Goal: Task Accomplishment & Management: Use online tool/utility

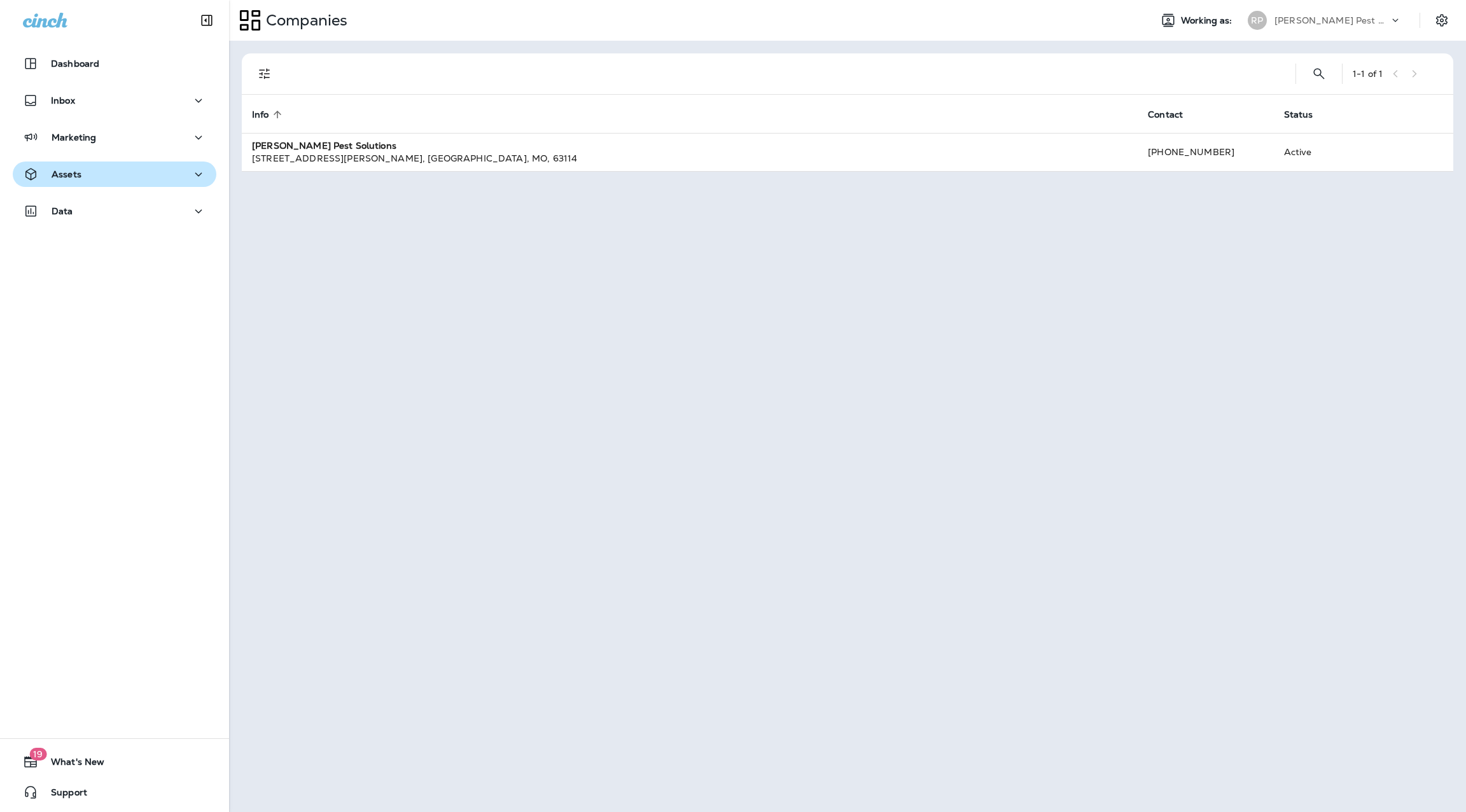
click at [96, 164] on button "Assets" at bounding box center [115, 175] width 204 height 26
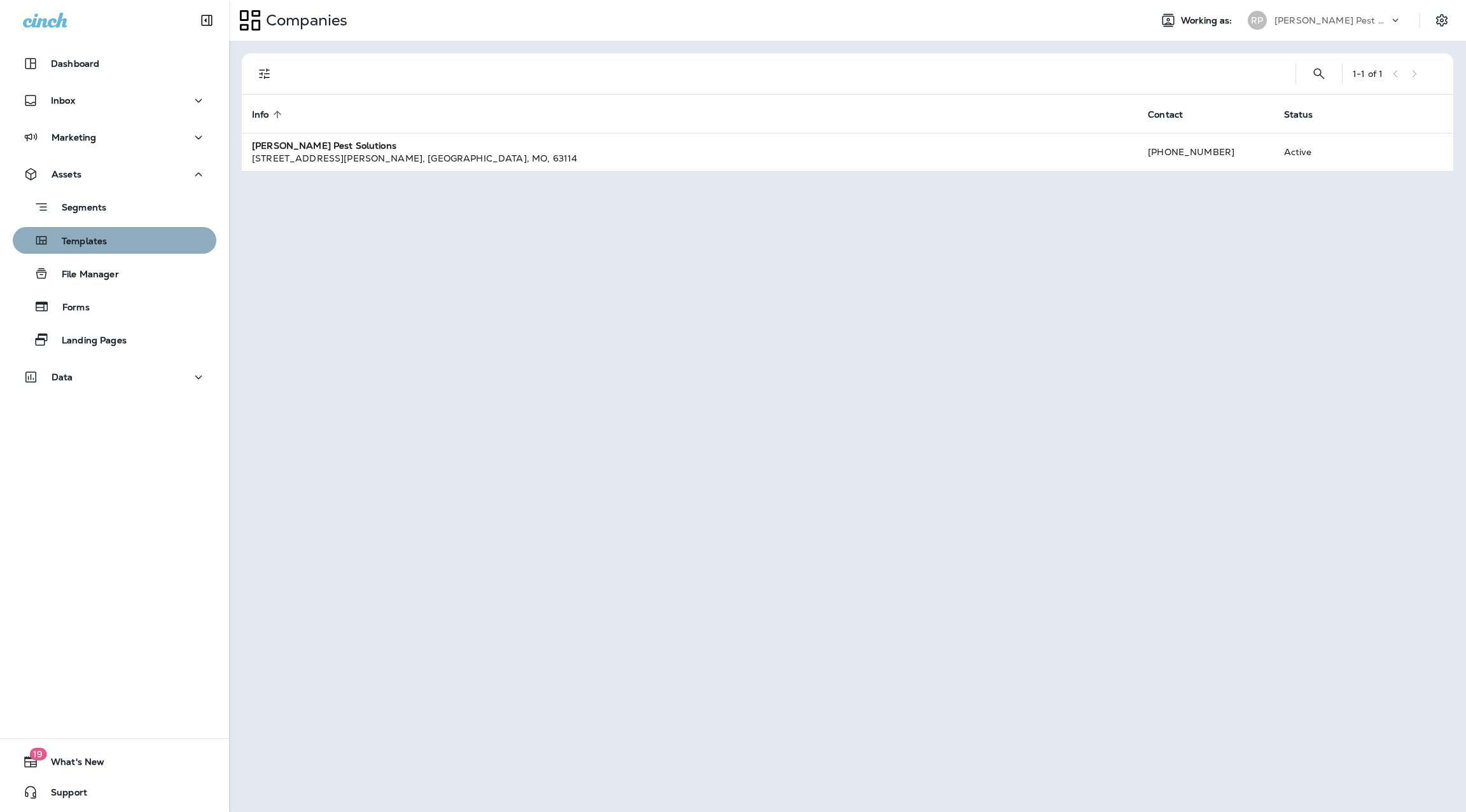
click at [138, 242] on div "Templates" at bounding box center [115, 241] width 194 height 19
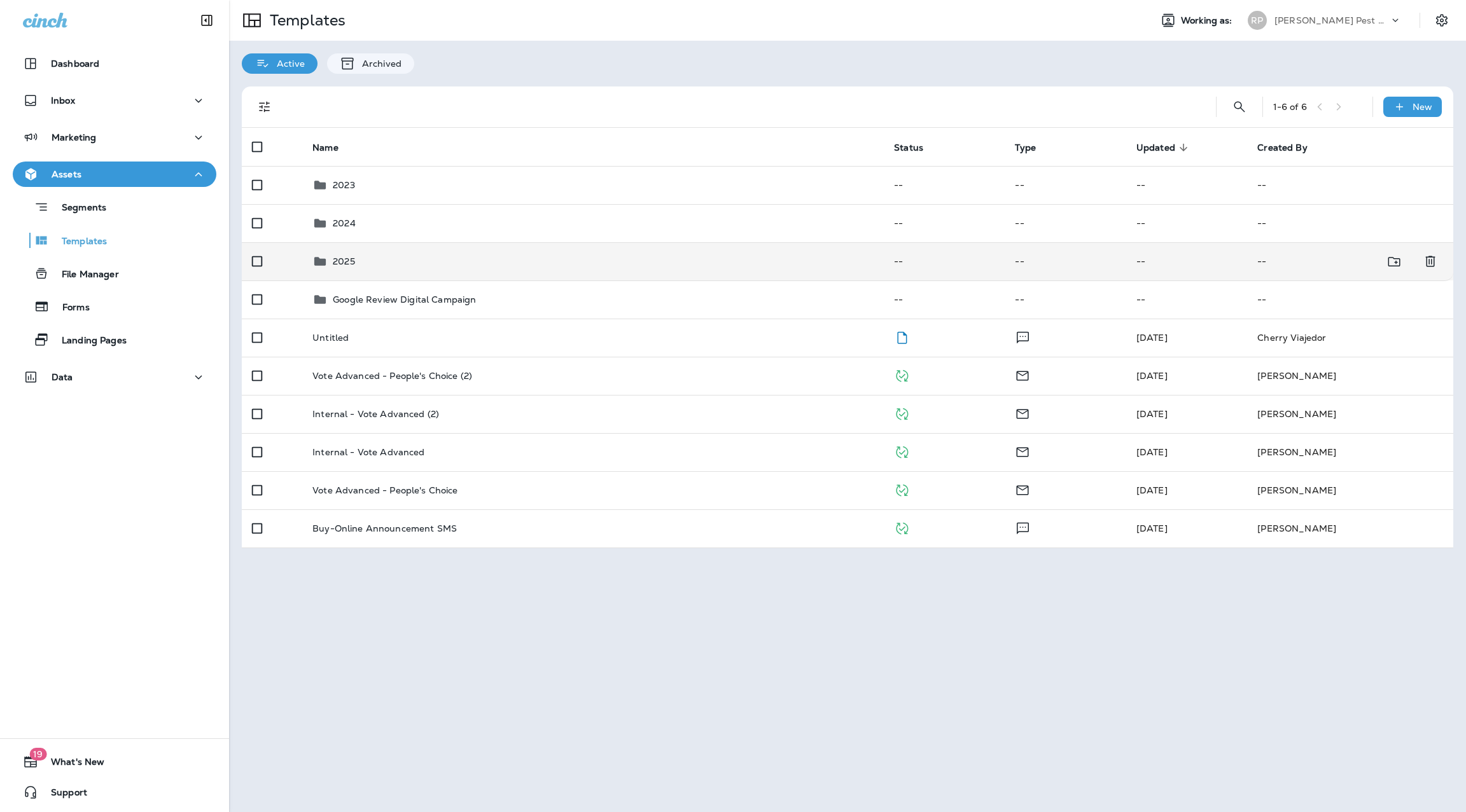
click at [358, 266] on div "2025" at bounding box center [593, 261] width 561 height 15
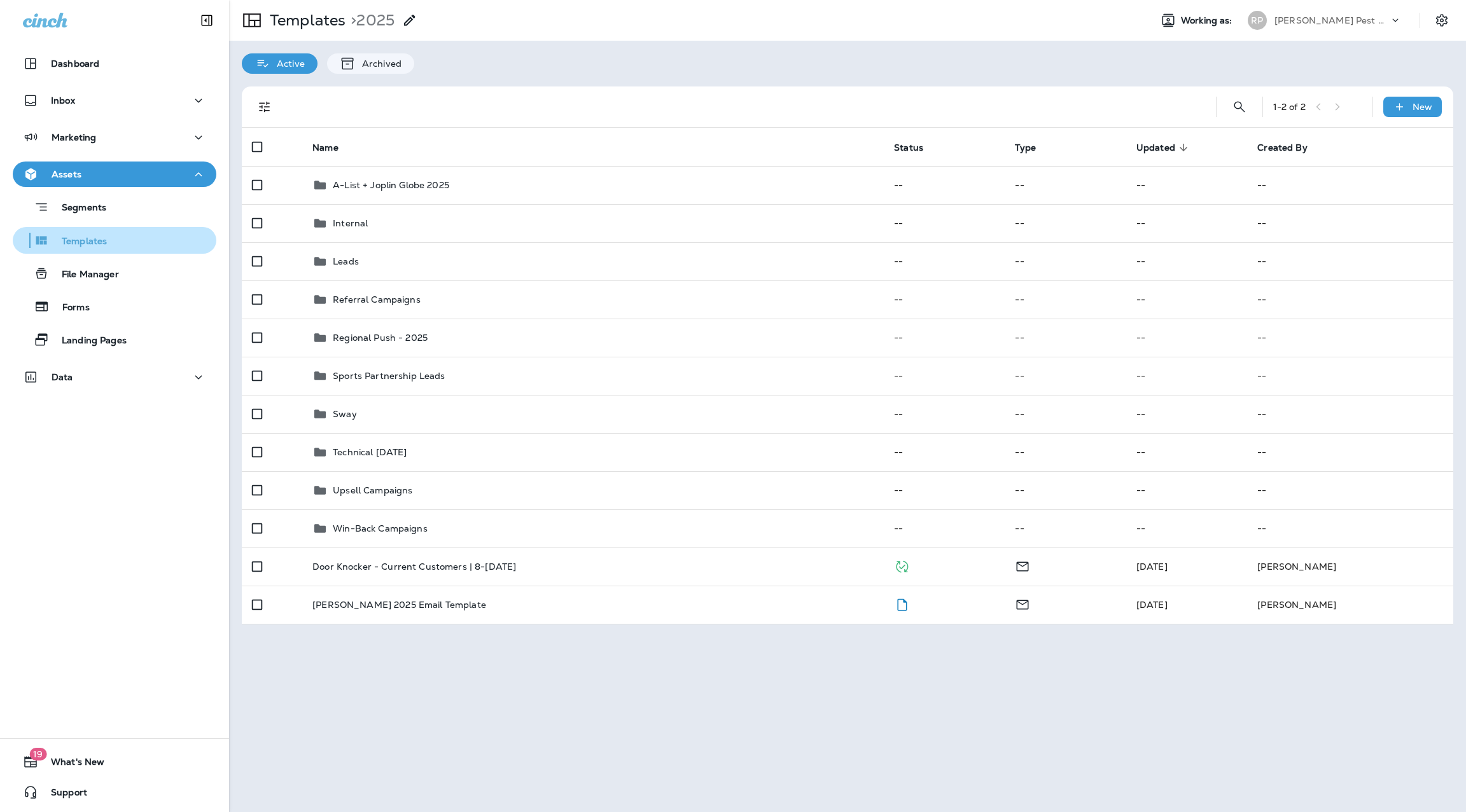
click at [120, 238] on div "Templates" at bounding box center [115, 241] width 194 height 19
drag, startPoint x: 102, startPoint y: 212, endPoint x: 105, endPoint y: 218, distance: 6.7
click at [102, 212] on p "Segments" at bounding box center [77, 208] width 57 height 13
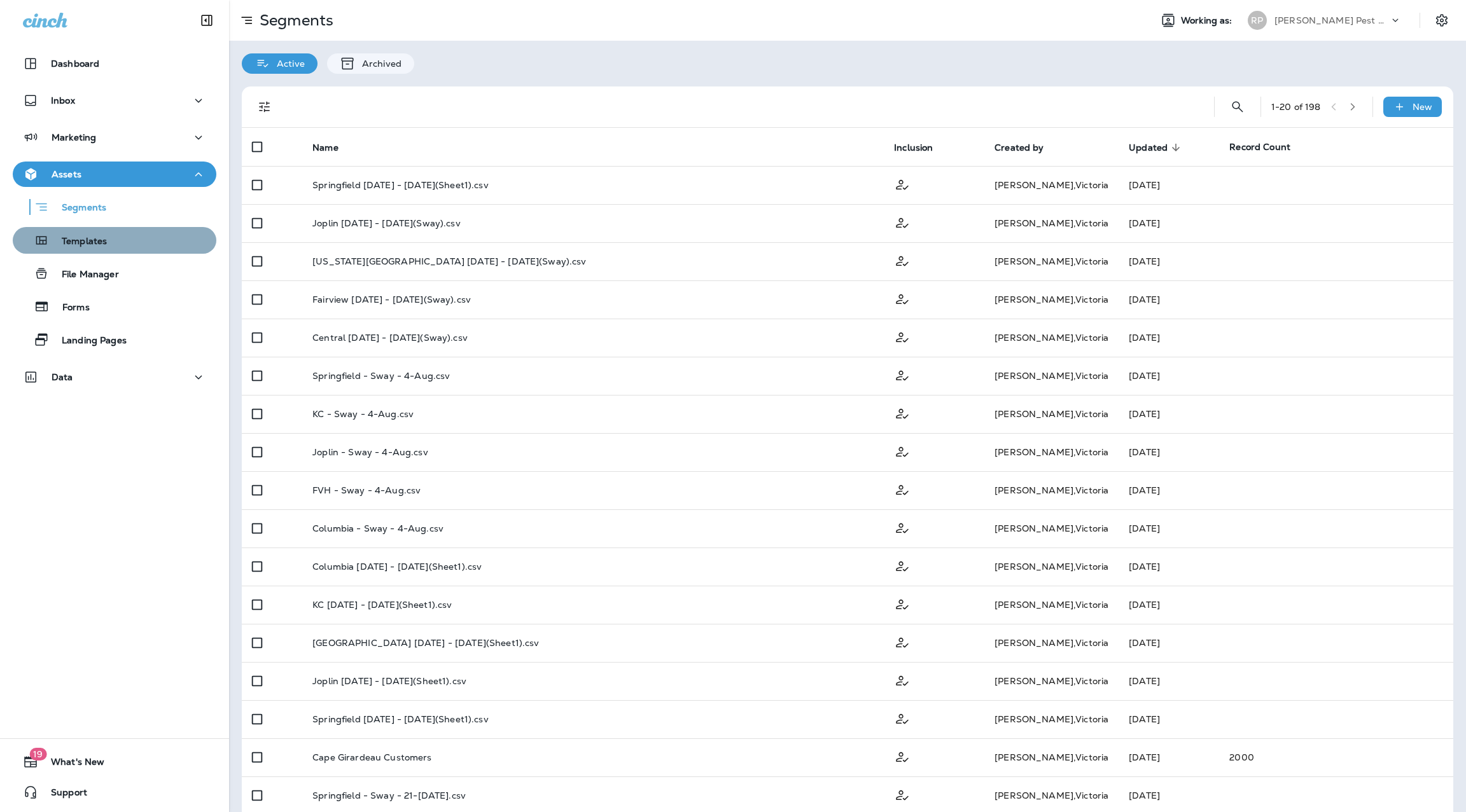
click at [127, 248] on div "Templates" at bounding box center [115, 241] width 194 height 19
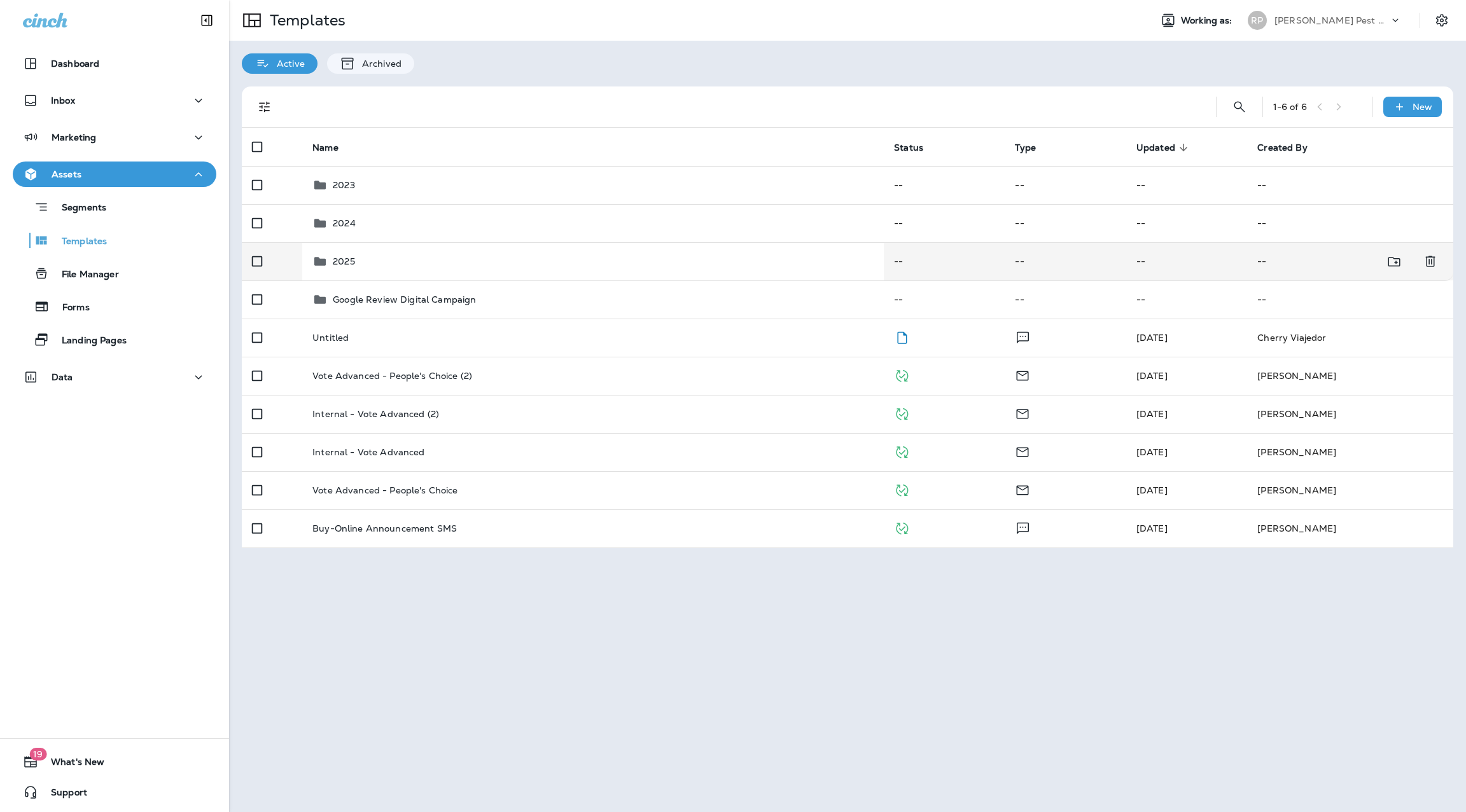
click at [341, 256] on p "2025" at bounding box center [344, 261] width 22 height 10
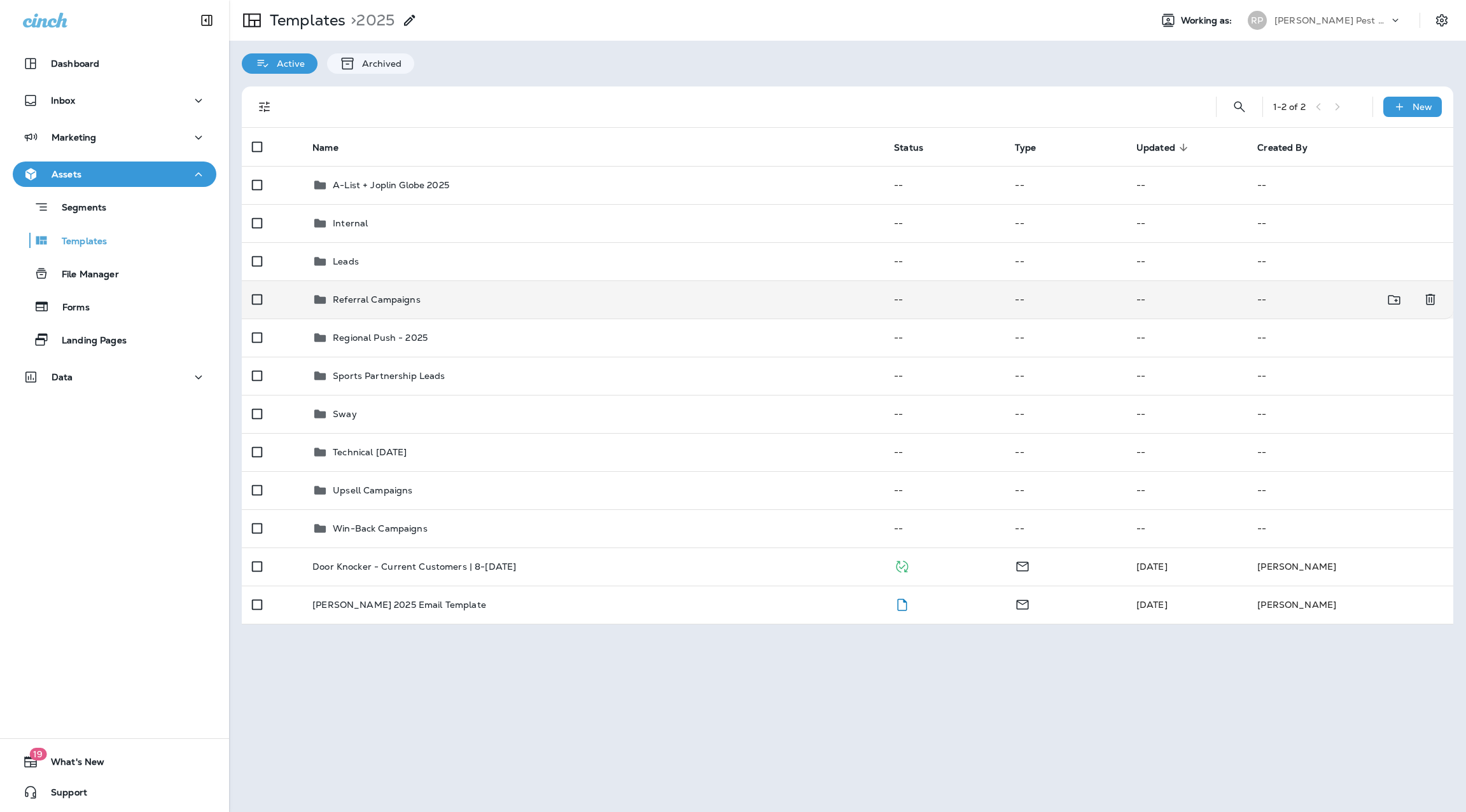
click at [398, 299] on p "Referral Campaigns" at bounding box center [376, 300] width 87 height 10
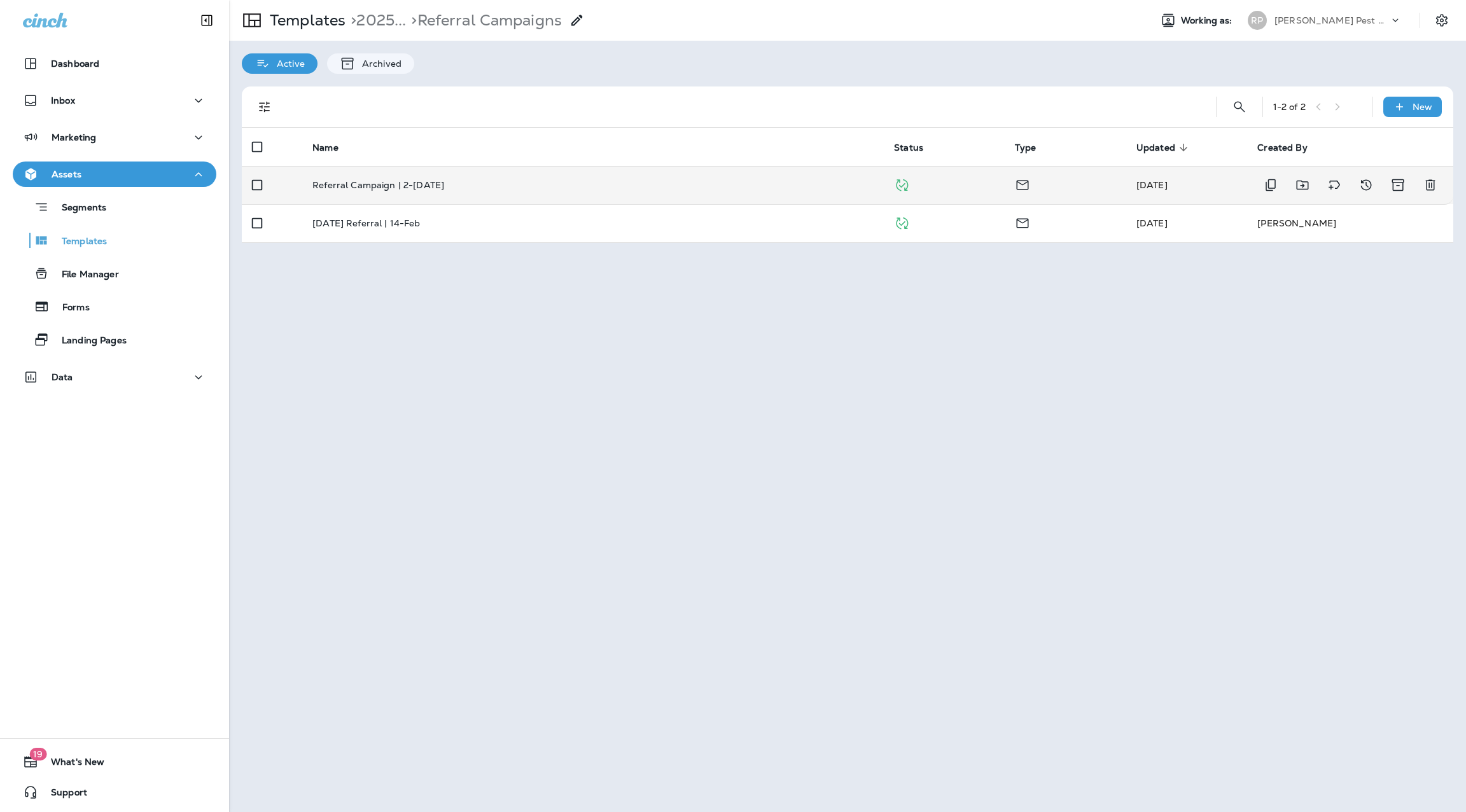
click at [395, 189] on p "Referral Campaign | 2-[DATE]" at bounding box center [379, 185] width 132 height 10
